Goal: Task Accomplishment & Management: Use online tool/utility

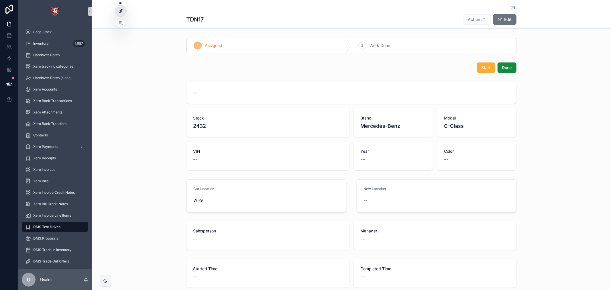
click at [121, 14] on div at bounding box center [120, 10] width 11 height 11
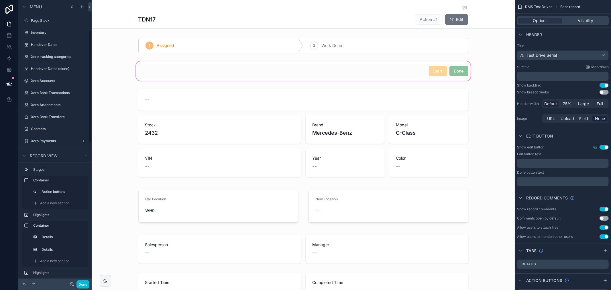
scroll to position [77, 0]
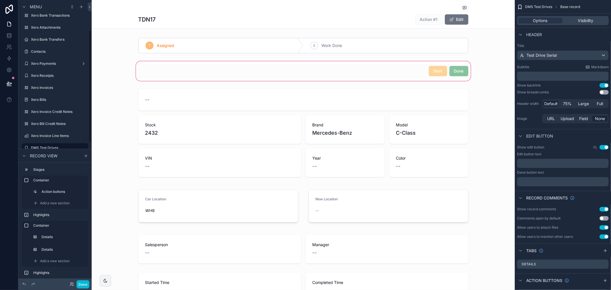
click at [364, 70] on div "scrollable content" at bounding box center [303, 71] width 423 height 22
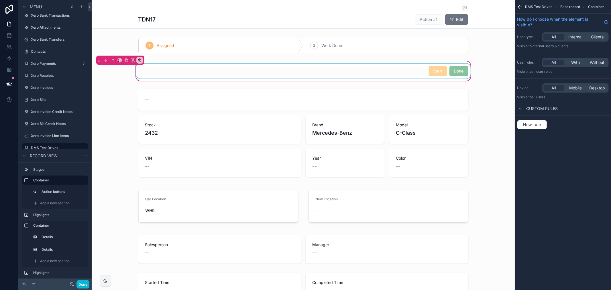
click at [426, 71] on div "scrollable content" at bounding box center [303, 71] width 337 height 15
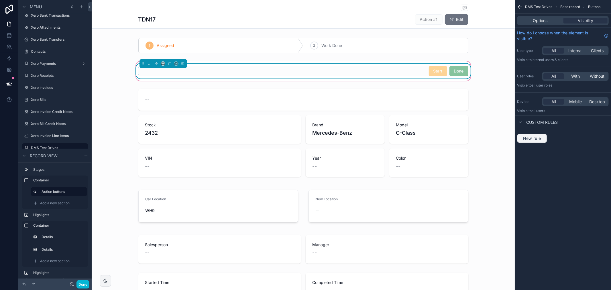
click at [533, 139] on span "New rule" at bounding box center [532, 138] width 23 height 5
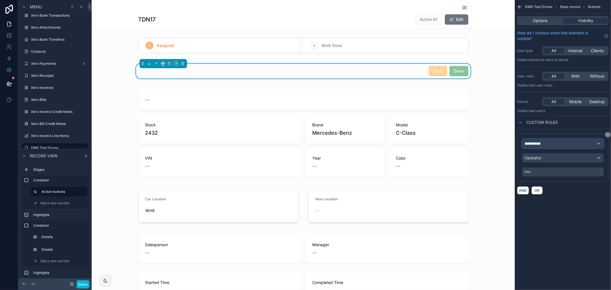
click at [543, 142] on span "**********" at bounding box center [534, 144] width 21 height 6
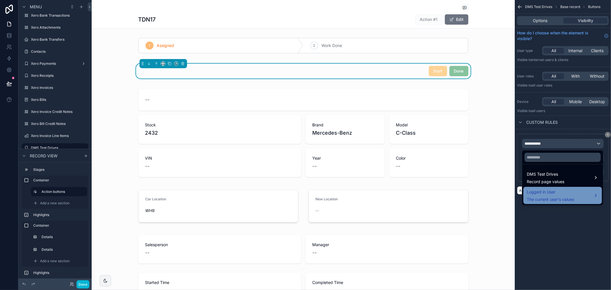
click at [574, 196] on span "The current user's values" at bounding box center [550, 199] width 47 height 6
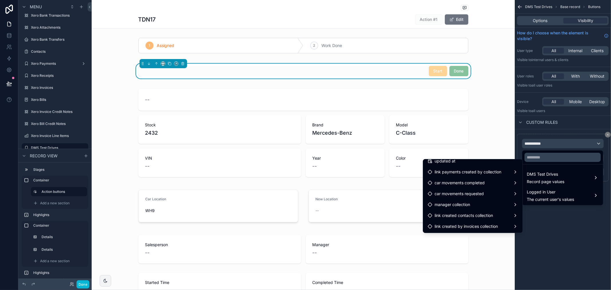
scroll to position [222, 0]
click at [561, 182] on span "Record page values" at bounding box center [546, 182] width 38 height 6
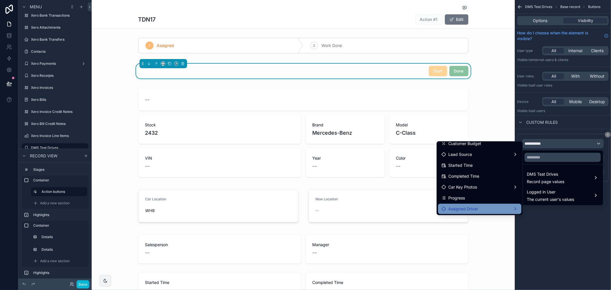
scroll to position [254, 0]
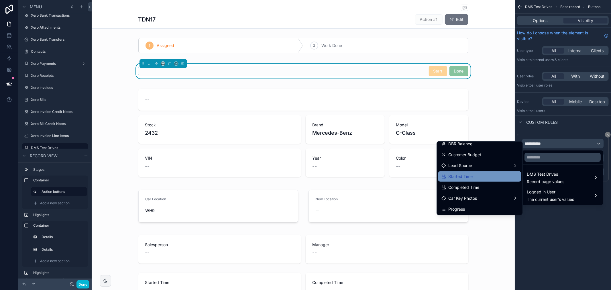
click at [470, 176] on div "Started Time" at bounding box center [479, 176] width 76 height 7
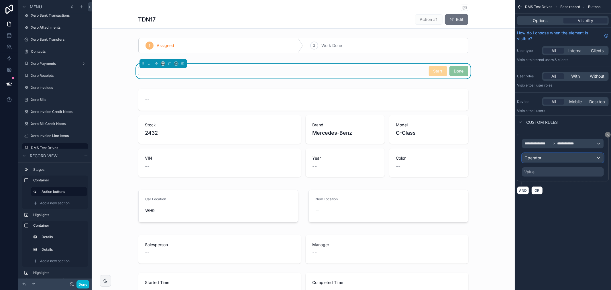
click at [571, 158] on div "Operator" at bounding box center [562, 157] width 81 height 9
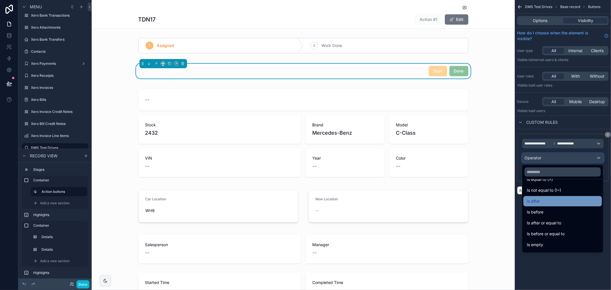
scroll to position [19, 0]
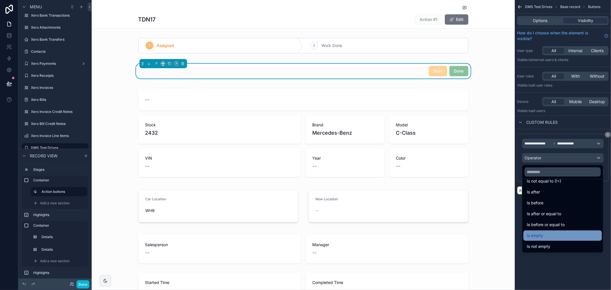
click at [544, 233] on div "Is empty" at bounding box center [563, 235] width 72 height 7
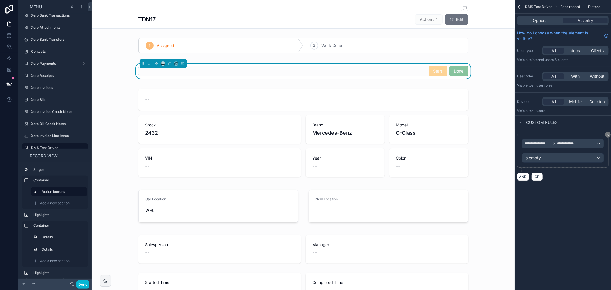
click at [582, 188] on div "**********" at bounding box center [563, 97] width 96 height 194
click at [534, 21] on span "Options" at bounding box center [540, 21] width 15 height 6
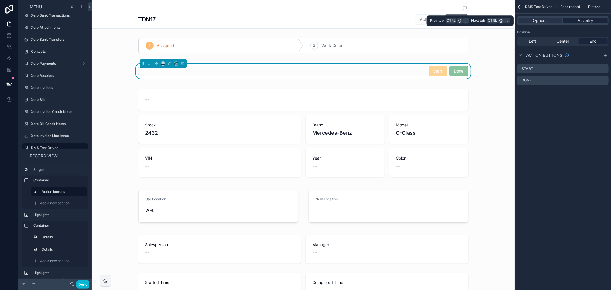
click at [584, 21] on span "Visibility" at bounding box center [585, 21] width 15 height 6
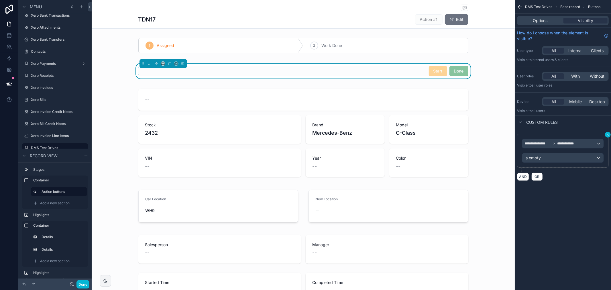
click at [607, 134] on icon "scrollable content" at bounding box center [607, 134] width 3 height 3
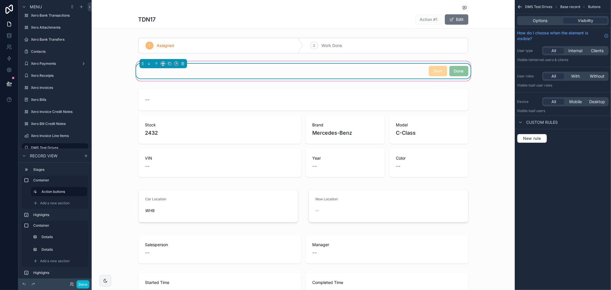
click at [410, 71] on div "Start Done" at bounding box center [303, 71] width 330 height 10
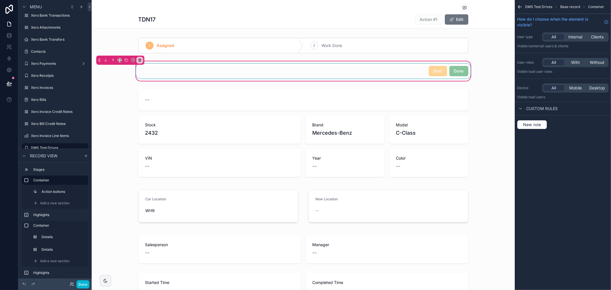
click at [417, 70] on div "scrollable content" at bounding box center [303, 71] width 337 height 15
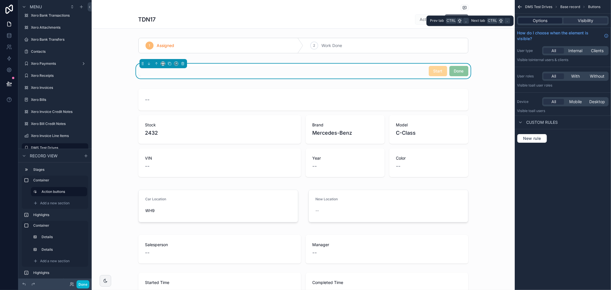
click at [542, 19] on span "Options" at bounding box center [540, 21] width 15 height 6
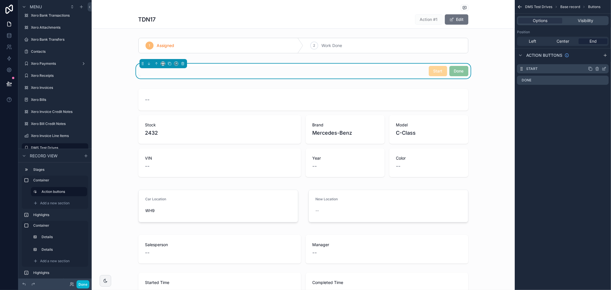
click at [602, 70] on icon "scrollable content" at bounding box center [604, 68] width 5 height 5
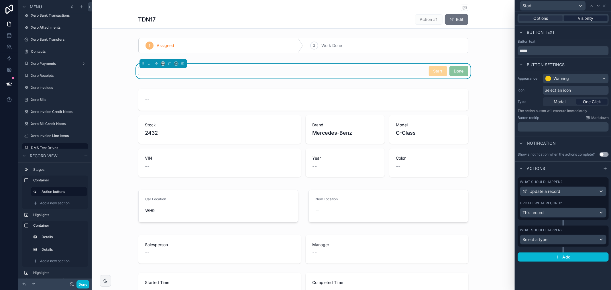
click at [591, 19] on span "Visibility" at bounding box center [585, 18] width 15 height 6
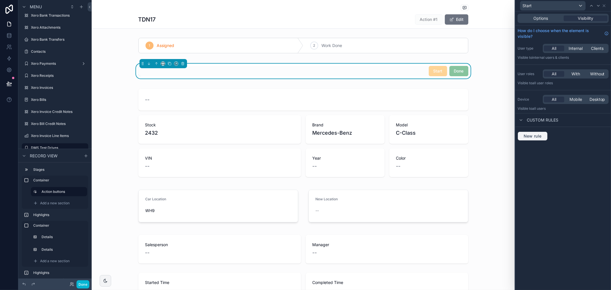
click at [535, 139] on button "New rule" at bounding box center [532, 135] width 30 height 9
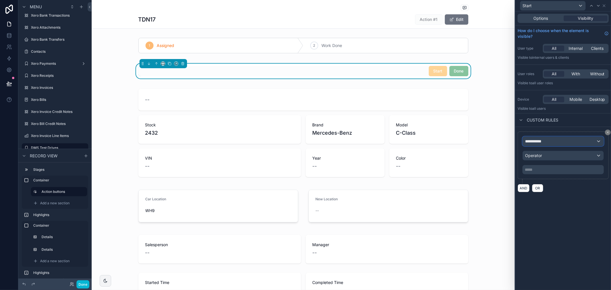
click at [548, 140] on div "**********" at bounding box center [563, 141] width 81 height 9
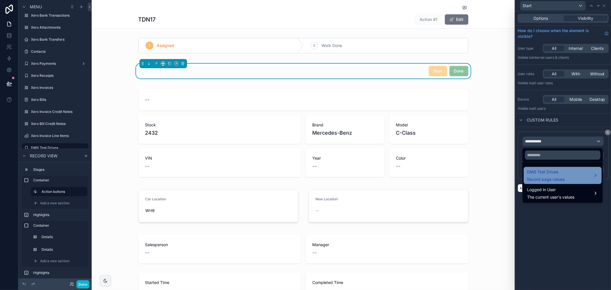
click at [549, 174] on span "DMS Test Drives" at bounding box center [546, 171] width 38 height 7
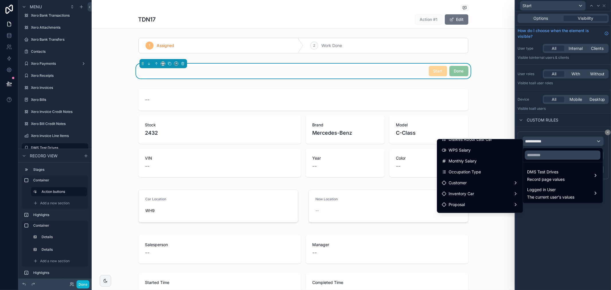
scroll to position [108, 0]
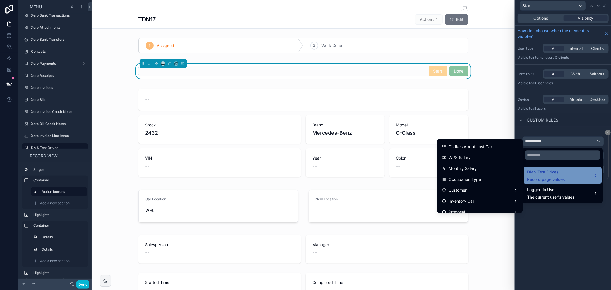
click at [535, 169] on span "DMS Test Drives" at bounding box center [546, 171] width 38 height 7
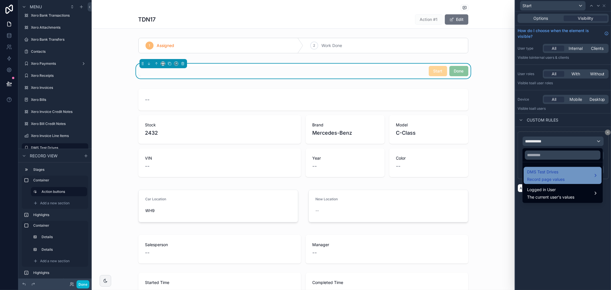
click at [551, 183] on div "DMS Test Drives Record page values" at bounding box center [562, 175] width 78 height 17
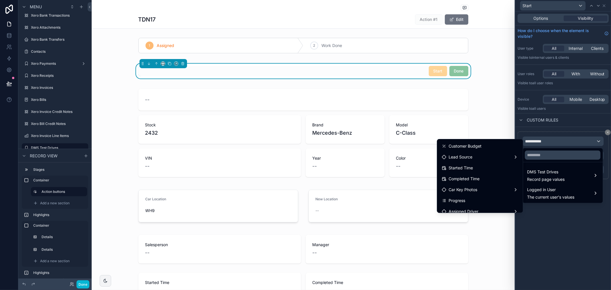
scroll to position [254, 0]
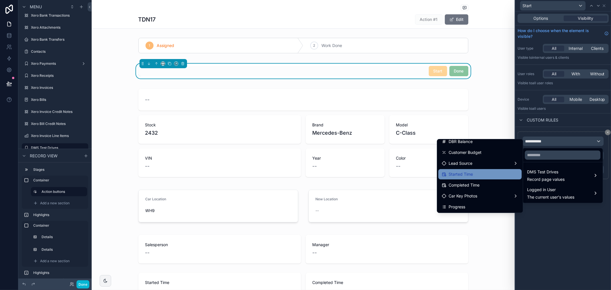
click at [474, 175] on div "Started Time" at bounding box center [480, 174] width 76 height 7
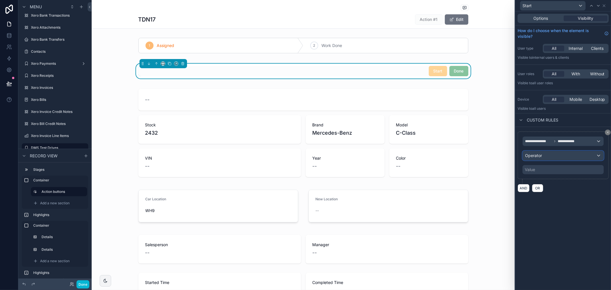
click at [551, 158] on div "Operator" at bounding box center [563, 155] width 81 height 9
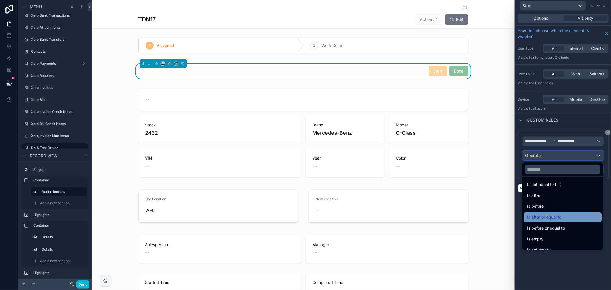
scroll to position [19, 0]
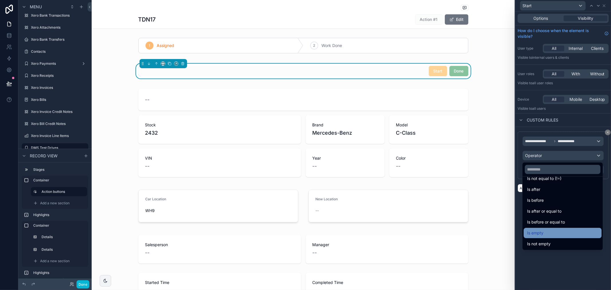
click at [542, 230] on span "Is empty" at bounding box center [535, 232] width 16 height 7
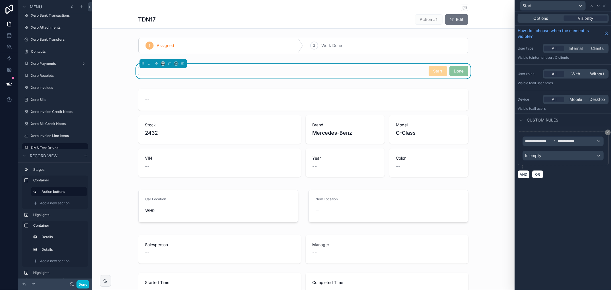
click at [556, 203] on div "**********" at bounding box center [563, 150] width 96 height 278
click at [557, 3] on div "Start" at bounding box center [552, 5] width 65 height 9
click at [547, 45] on div "Done" at bounding box center [552, 47] width 56 height 7
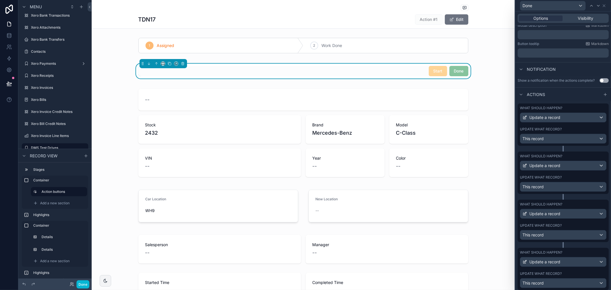
scroll to position [33, 0]
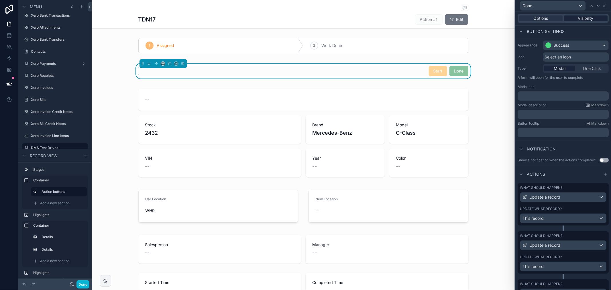
click at [585, 18] on span "Visibility" at bounding box center [585, 18] width 15 height 6
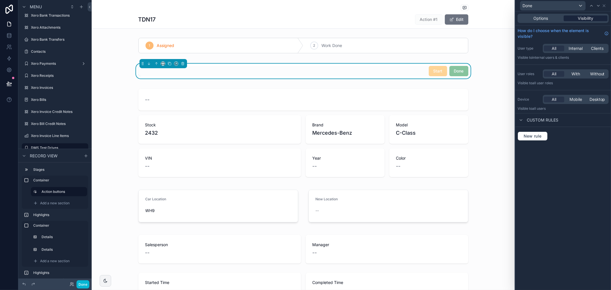
scroll to position [0, 0]
click at [539, 134] on span "New rule" at bounding box center [532, 135] width 23 height 5
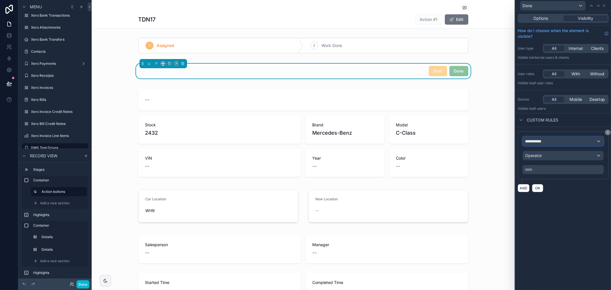
click at [536, 140] on span "**********" at bounding box center [535, 141] width 21 height 6
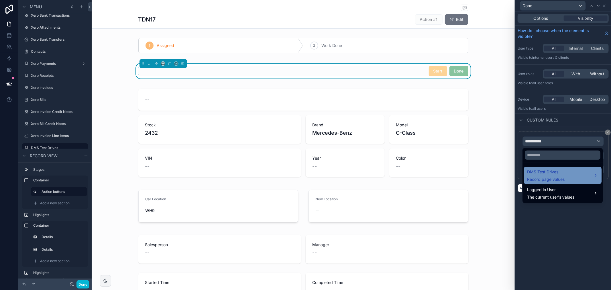
click at [562, 177] on span "Record page values" at bounding box center [546, 179] width 38 height 6
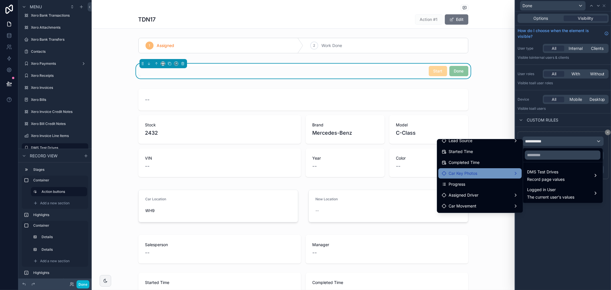
scroll to position [267, 0]
click at [468, 172] on span "Completed Time" at bounding box center [463, 172] width 31 height 7
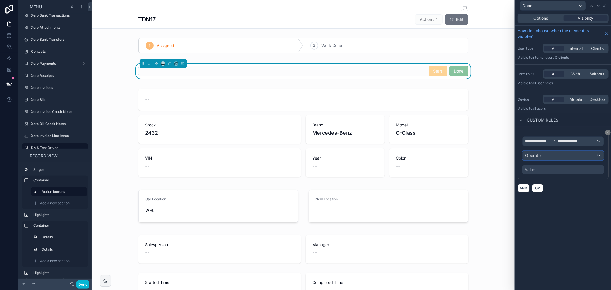
click at [572, 156] on div "Operator" at bounding box center [563, 155] width 81 height 9
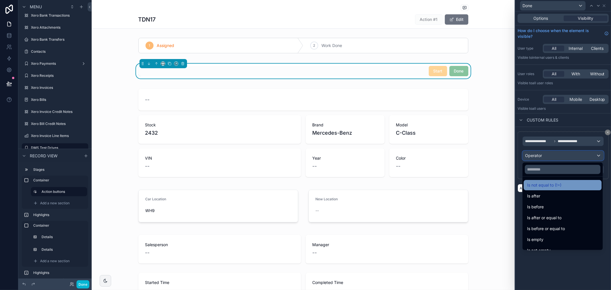
scroll to position [19, 0]
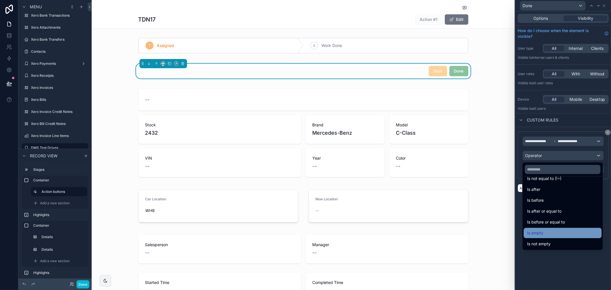
click at [549, 232] on div "Is empty" at bounding box center [562, 232] width 71 height 7
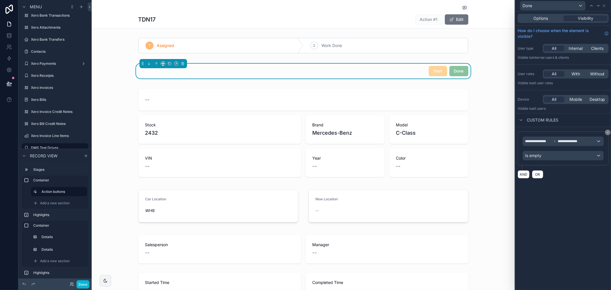
click at [582, 202] on div "**********" at bounding box center [563, 150] width 96 height 278
click at [602, 6] on icon at bounding box center [604, 5] width 5 height 5
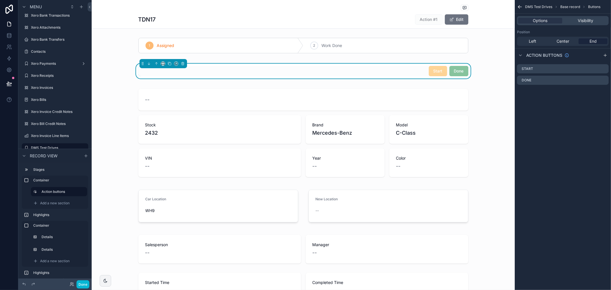
click at [539, 3] on div "DMS Test Drives Base record Buttons" at bounding box center [563, 7] width 96 height 14
click at [521, 5] on icon "scrollable content" at bounding box center [520, 7] width 6 height 6
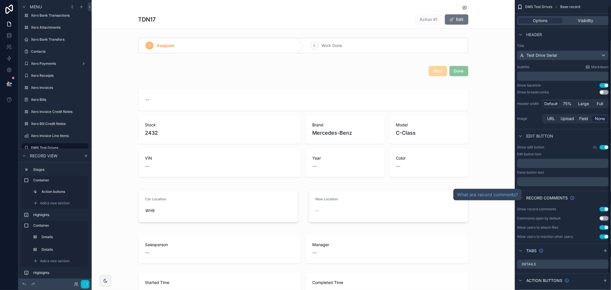
scroll to position [22, 0]
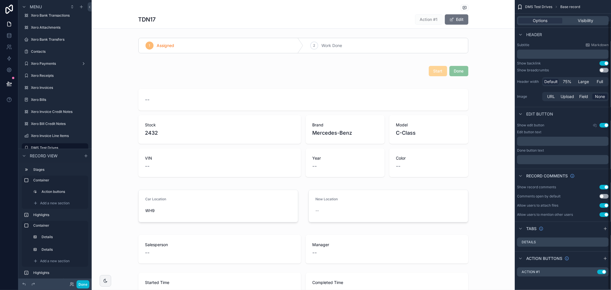
click at [597, 5] on div "DMS Test Drives Base record" at bounding box center [563, 7] width 96 height 14
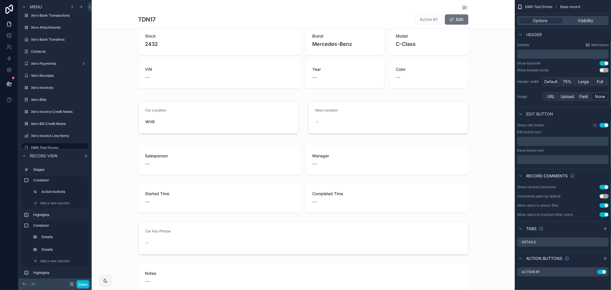
scroll to position [95, 0]
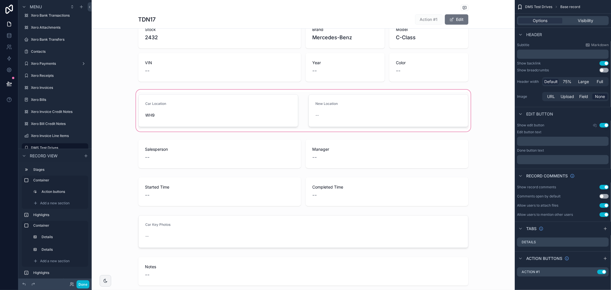
click at [476, 112] on div "scrollable content" at bounding box center [303, 110] width 423 height 44
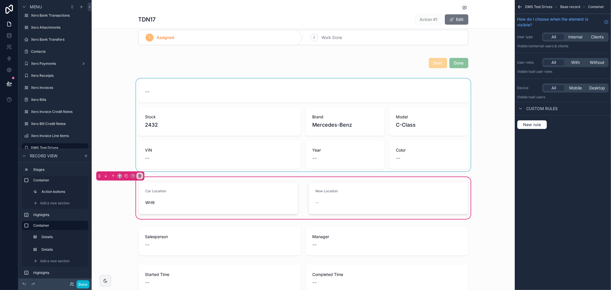
scroll to position [0, 0]
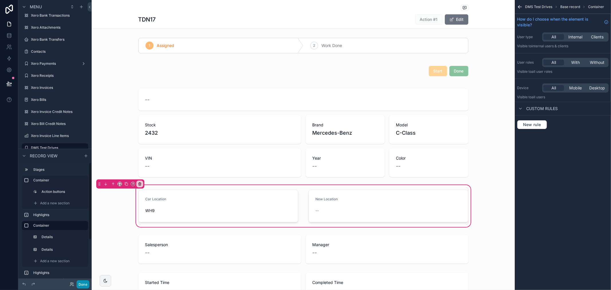
click at [82, 284] on button "Done" at bounding box center [82, 284] width 13 height 8
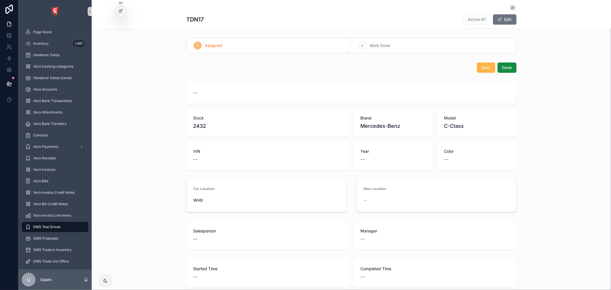
click at [481, 66] on span "Start" at bounding box center [485, 68] width 9 height 6
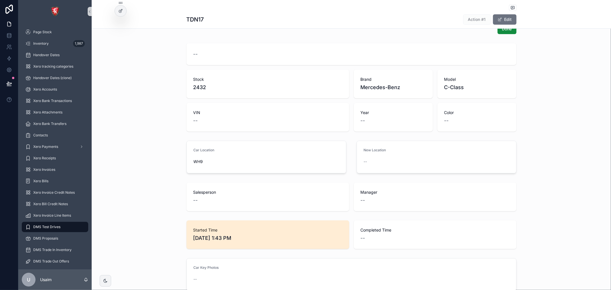
scroll to position [21, 0]
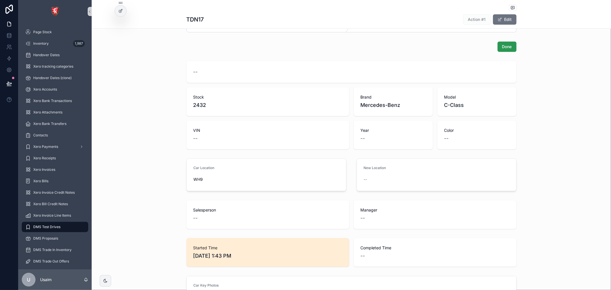
click at [506, 49] on span "Done" at bounding box center [507, 47] width 10 height 6
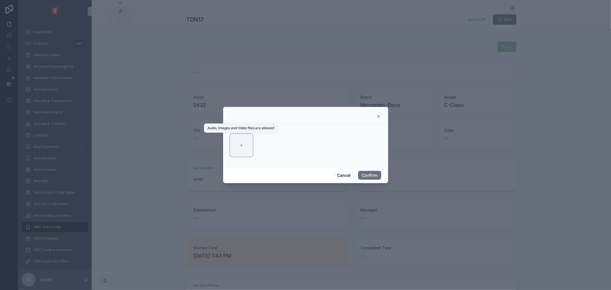
click at [244, 147] on div at bounding box center [241, 145] width 23 height 23
type input "**********"
drag, startPoint x: 377, startPoint y: 177, endPoint x: 374, endPoint y: 175, distance: 2.9
click at [376, 177] on button "Confirm" at bounding box center [369, 175] width 23 height 9
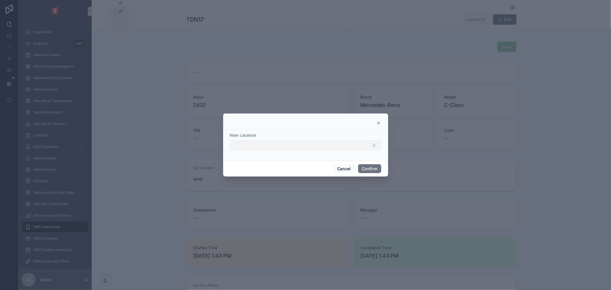
click at [370, 147] on button "Select Button" at bounding box center [305, 145] width 151 height 10
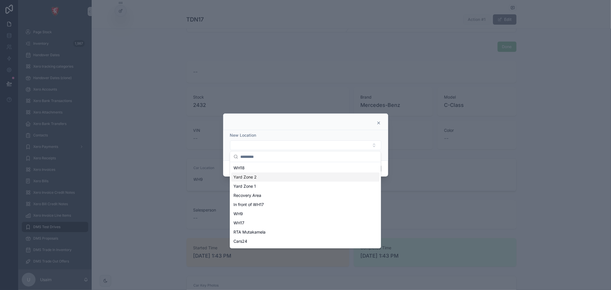
click at [279, 178] on div "Yard Zone 2" at bounding box center [305, 176] width 148 height 9
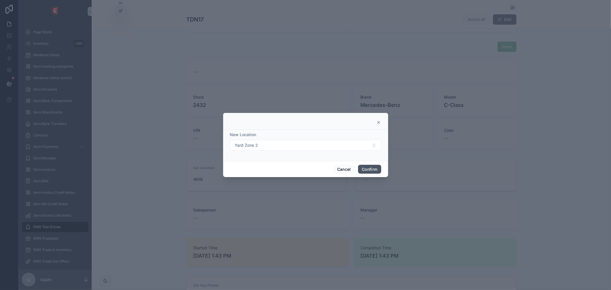
click at [368, 170] on button "Confirm" at bounding box center [369, 169] width 23 height 9
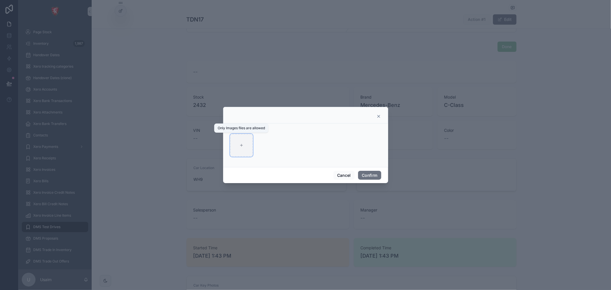
click at [242, 148] on div at bounding box center [241, 145] width 23 height 23
type input "**********"
click at [369, 178] on button "Confirm" at bounding box center [369, 175] width 23 height 9
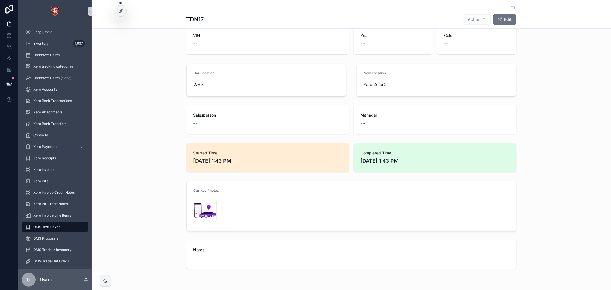
scroll to position [91, 0]
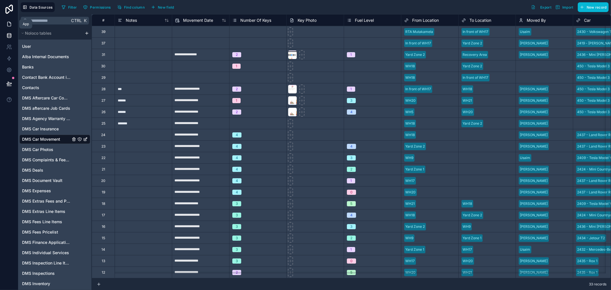
click at [7, 24] on icon at bounding box center [9, 24] width 6 height 6
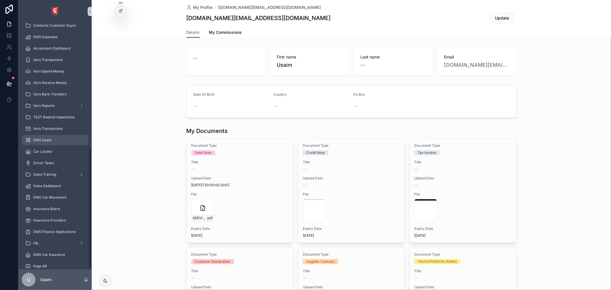
scroll to position [254, 0]
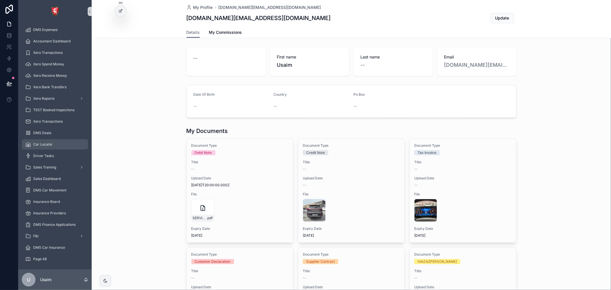
click at [55, 148] on div "Car Locator" at bounding box center [55, 144] width 60 height 9
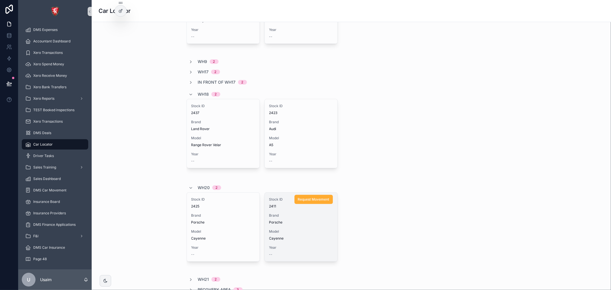
scroll to position [95, 0]
